Goal: Obtain resource: Download file/media

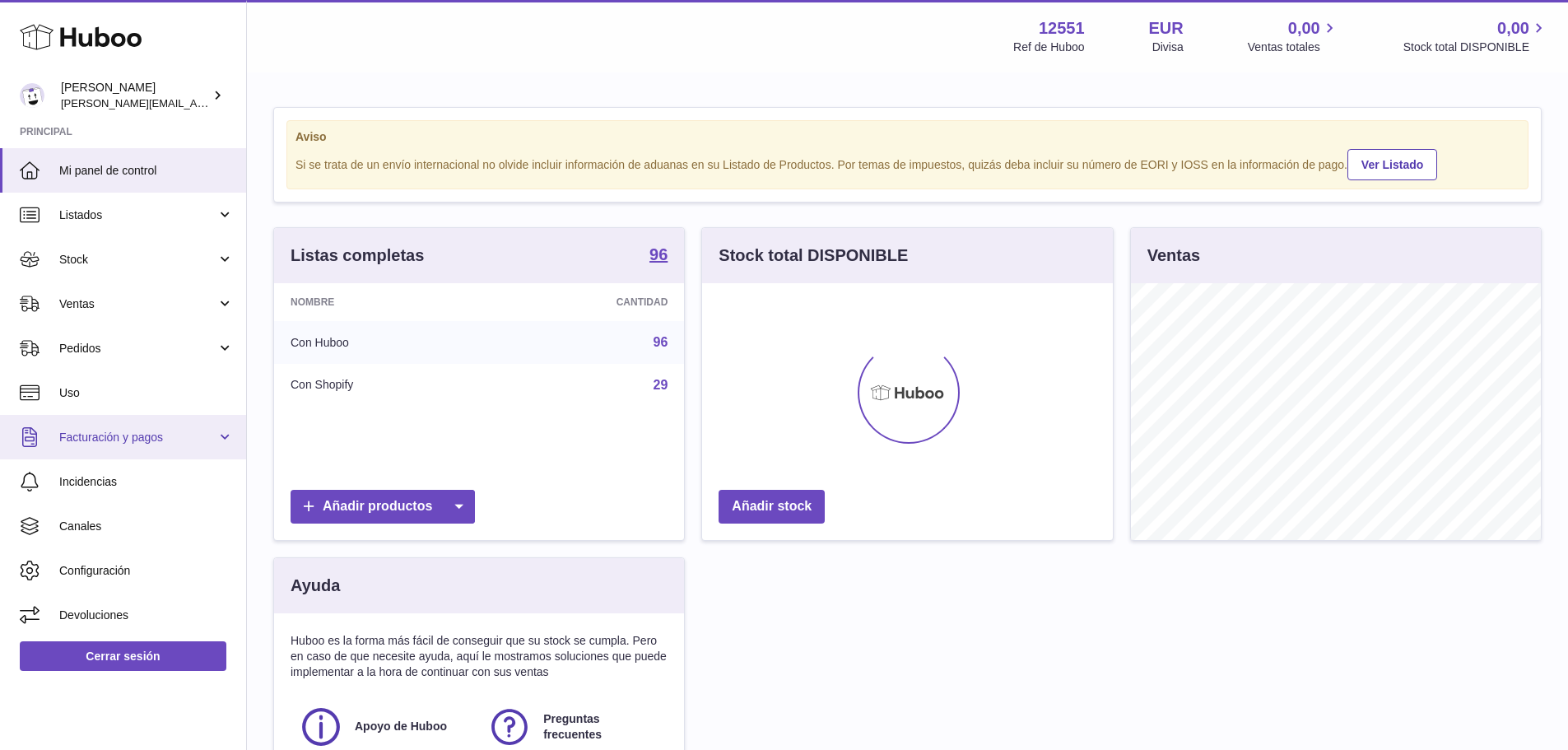
scroll to position [257, 411]
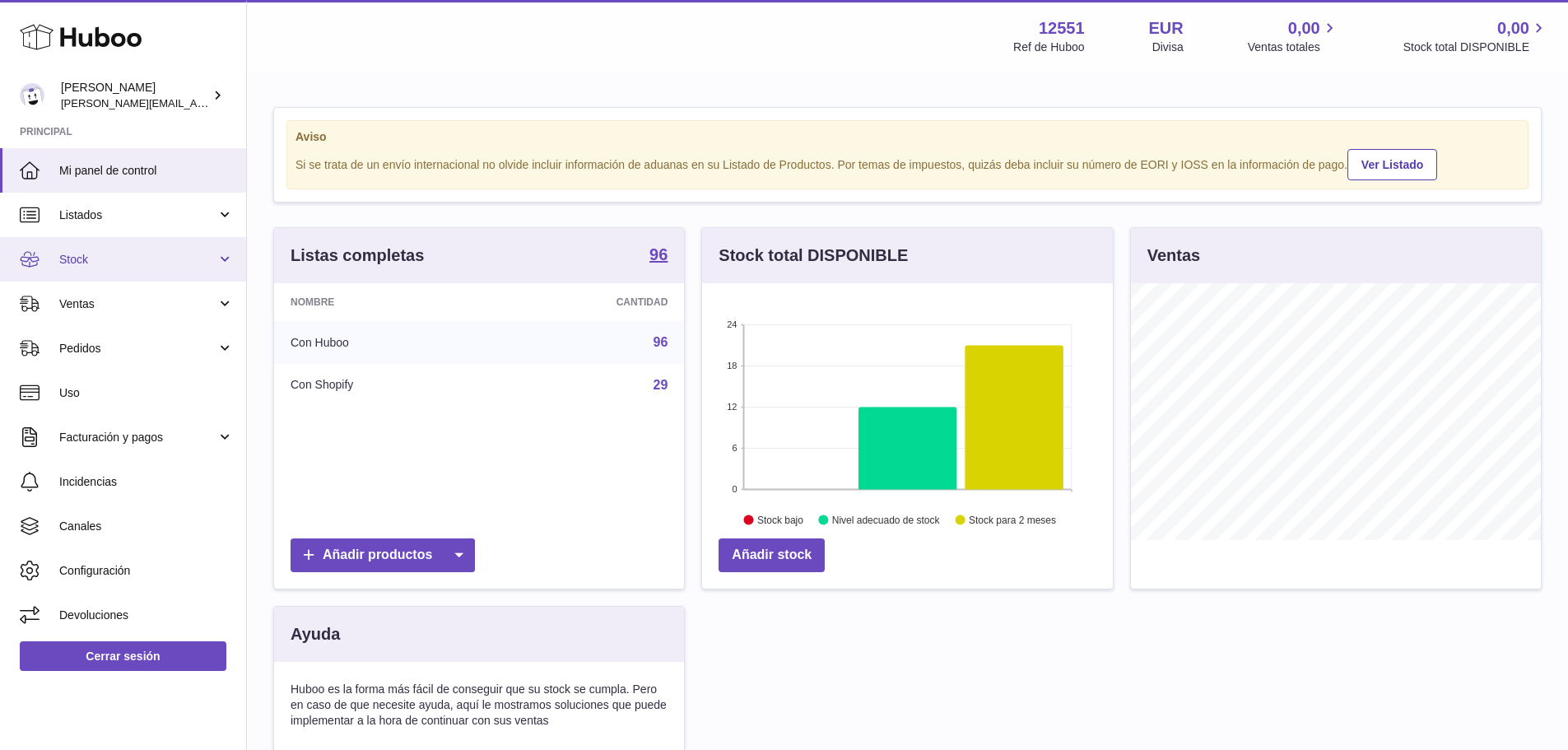
click at [75, 258] on span "Stock" at bounding box center [138, 259] width 157 height 16
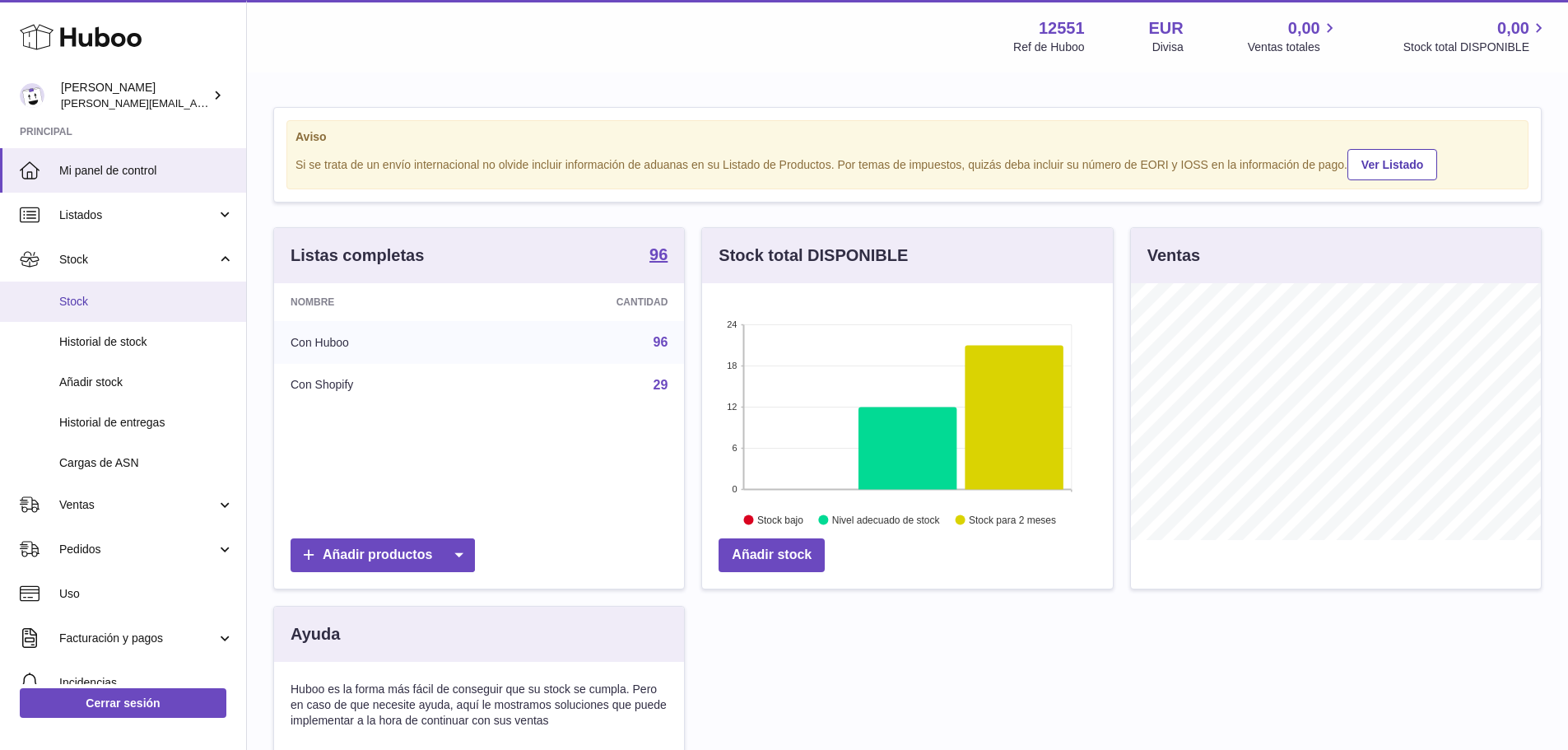
click at [75, 295] on span "Stock" at bounding box center [146, 301] width 175 height 16
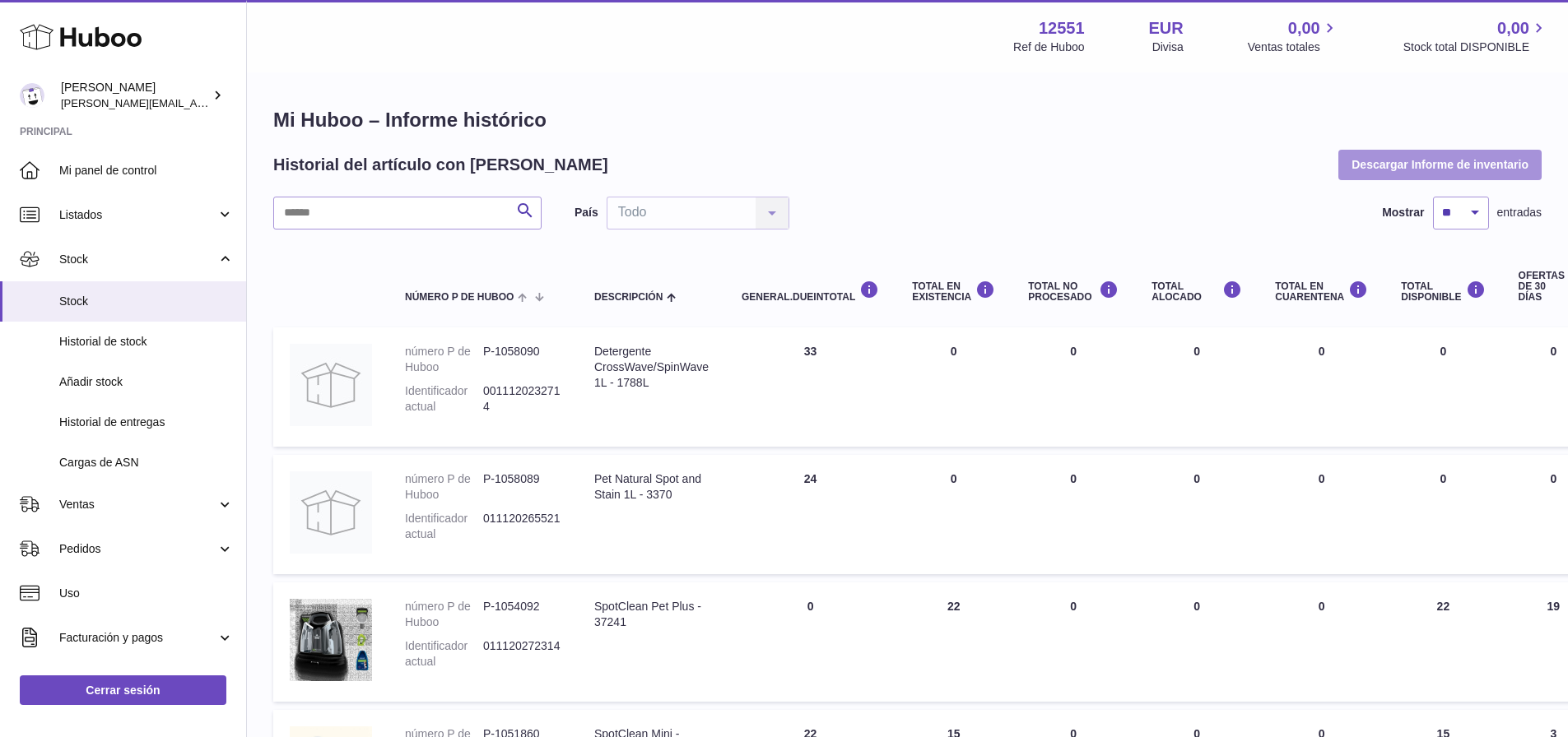
click at [1476, 166] on button "Descargar Informe de inventario" at bounding box center [1439, 164] width 203 height 29
click at [920, 498] on td "Total en EXISTENCIA 0" at bounding box center [953, 514] width 116 height 120
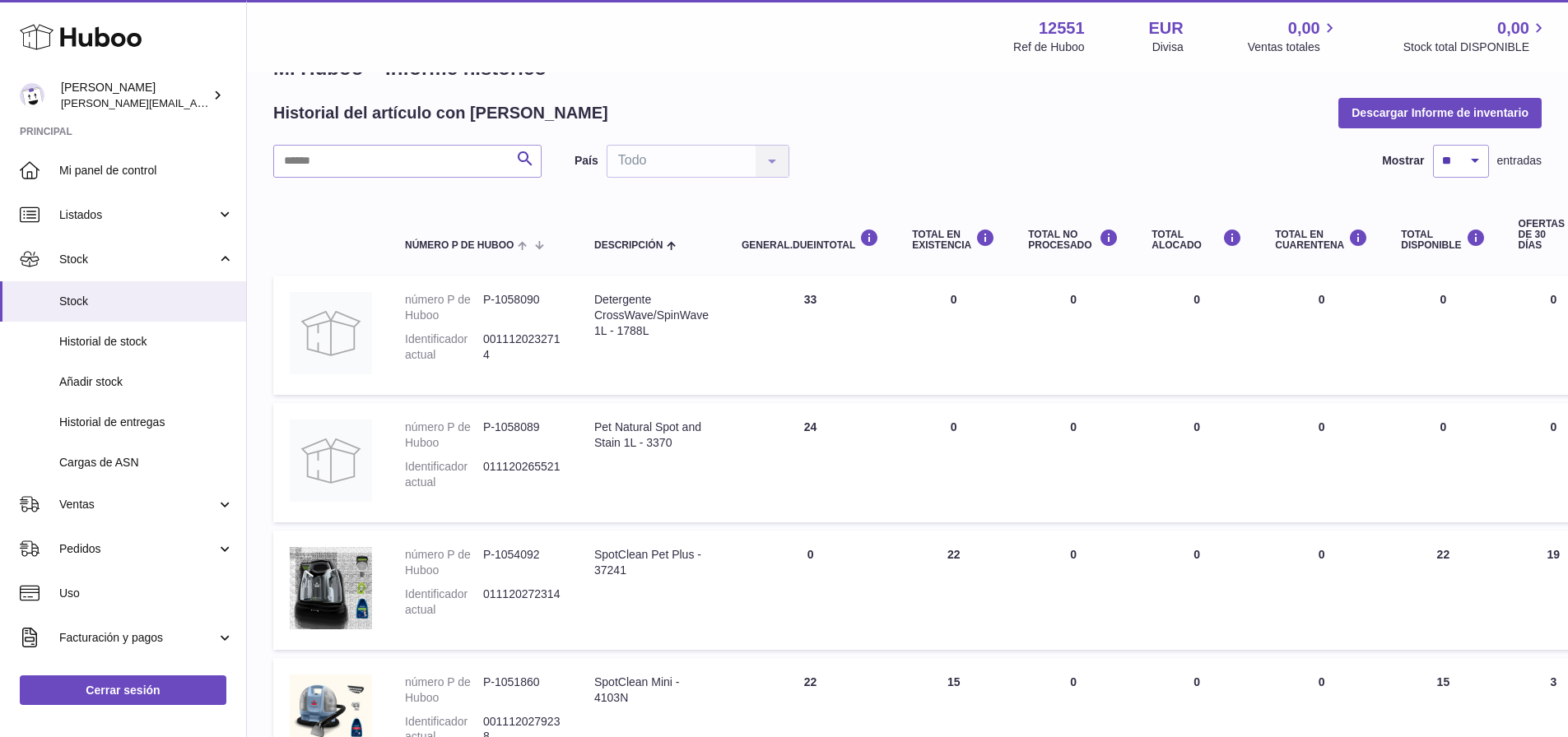
drag, startPoint x: 770, startPoint y: 397, endPoint x: 766, endPoint y: 431, distance: 34.2
